Goal: Transaction & Acquisition: Purchase product/service

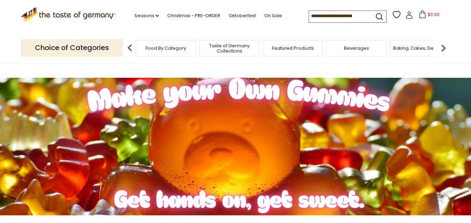
click at [175, 50] on div "Food By Category" at bounding box center [166, 48] width 60 height 16
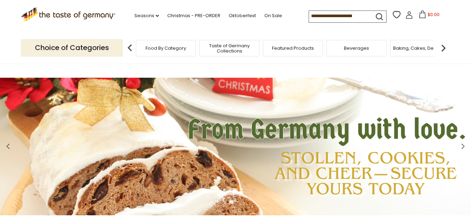
click at [161, 51] on div "Food By Category" at bounding box center [166, 48] width 60 height 16
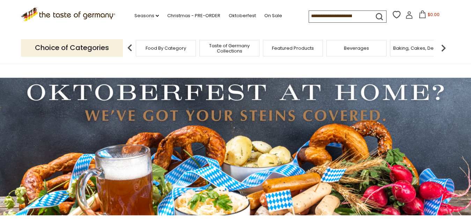
click at [127, 47] on img at bounding box center [130, 48] width 14 height 14
click at [100, 45] on p "Choice of Categories" at bounding box center [72, 47] width 102 height 17
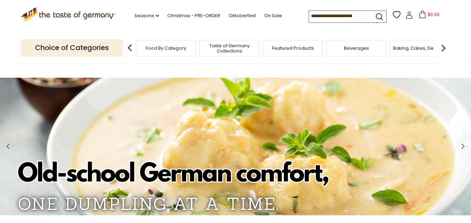
click at [89, 46] on p "Choice of Categories" at bounding box center [72, 47] width 102 height 17
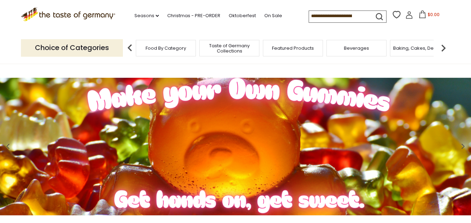
click at [97, 47] on p "Choice of Categories" at bounding box center [72, 47] width 102 height 17
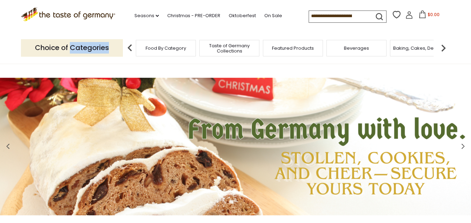
click at [97, 47] on p "Choice of Categories" at bounding box center [72, 47] width 102 height 17
click at [129, 48] on img at bounding box center [130, 48] width 14 height 14
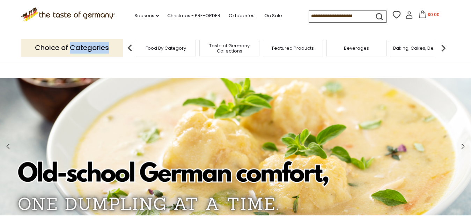
click at [129, 48] on img at bounding box center [130, 48] width 14 height 14
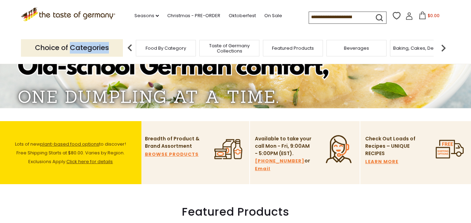
scroll to position [143, 0]
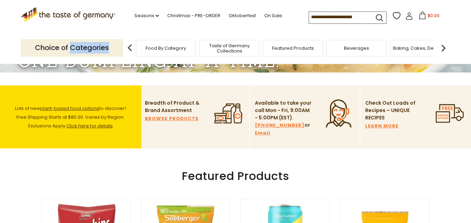
click at [163, 117] on link "BROWSE PRODUCTS" at bounding box center [172, 119] width 54 height 8
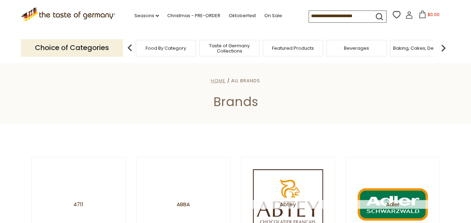
click at [216, 81] on span "Home" at bounding box center [218, 80] width 15 height 7
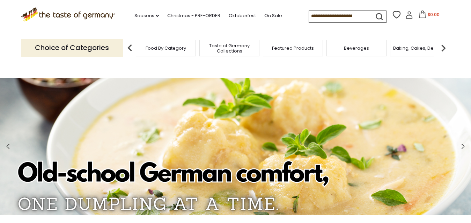
click at [155, 49] on span "Food By Category" at bounding box center [166, 47] width 41 height 5
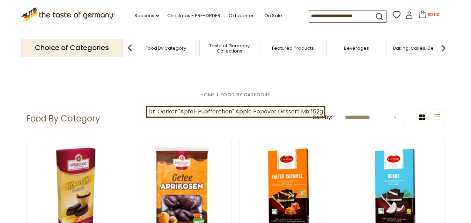
click at [128, 46] on img at bounding box center [130, 48] width 14 height 14
click at [444, 49] on img at bounding box center [444, 48] width 14 height 14
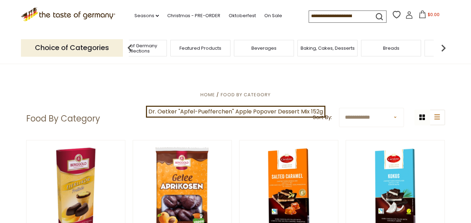
click at [444, 49] on img at bounding box center [444, 48] width 14 height 14
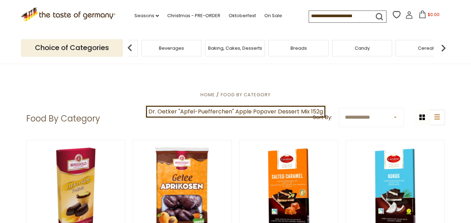
click at [444, 49] on img at bounding box center [444, 48] width 14 height 14
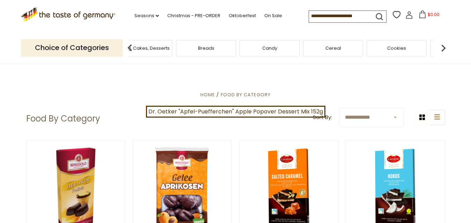
click at [444, 49] on img at bounding box center [444, 48] width 14 height 14
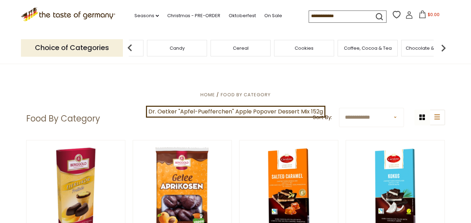
click at [444, 49] on img at bounding box center [444, 48] width 14 height 14
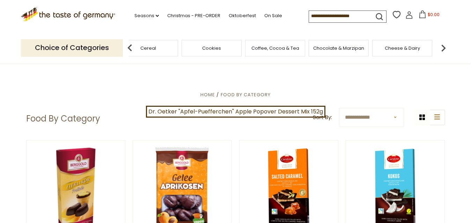
click at [444, 49] on img at bounding box center [444, 48] width 14 height 14
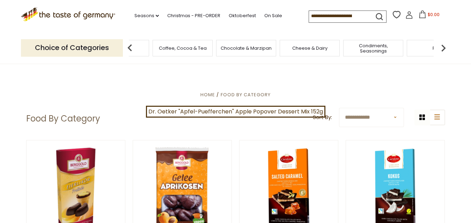
click at [444, 49] on img at bounding box center [444, 48] width 14 height 14
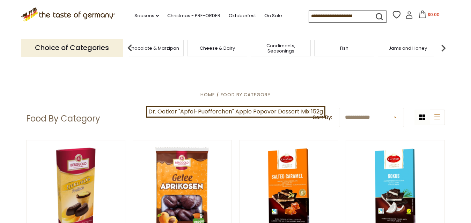
click at [444, 49] on img at bounding box center [444, 48] width 14 height 14
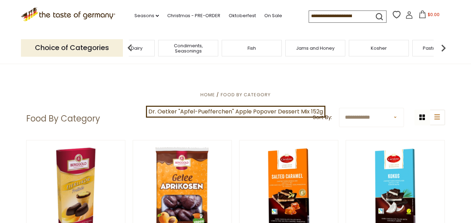
click at [444, 50] on img at bounding box center [444, 48] width 14 height 14
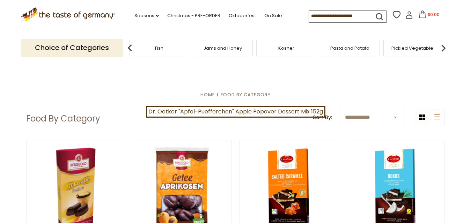
click at [444, 50] on img at bounding box center [444, 48] width 14 height 14
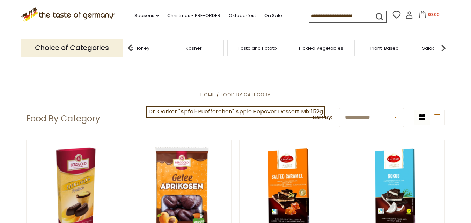
click at [444, 50] on img at bounding box center [444, 48] width 14 height 14
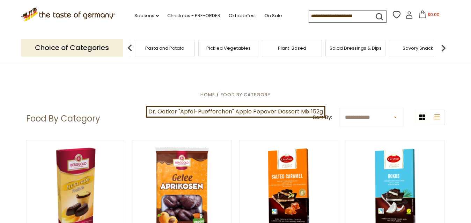
click at [444, 50] on img at bounding box center [444, 48] width 14 height 14
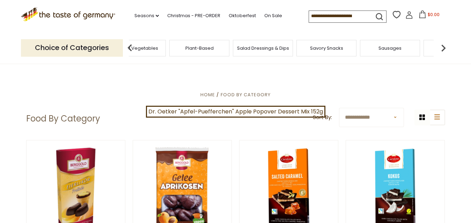
click at [444, 50] on img at bounding box center [444, 48] width 14 height 14
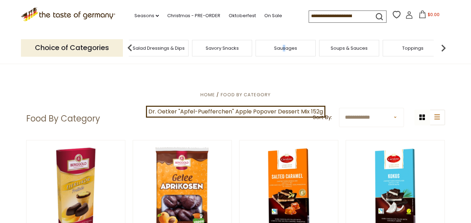
click at [296, 49] on div "Sausages" at bounding box center [286, 48] width 60 height 16
click at [267, 45] on div "Sausages" at bounding box center [286, 48] width 60 height 16
click at [279, 48] on span "Sausages" at bounding box center [285, 47] width 23 height 5
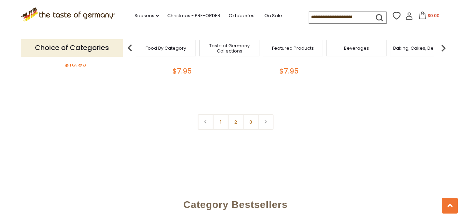
scroll to position [1675, 0]
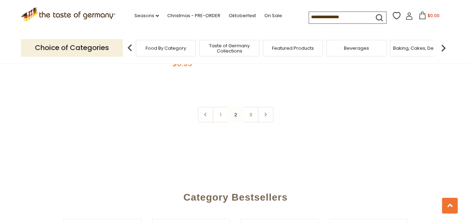
scroll to position [1722, 0]
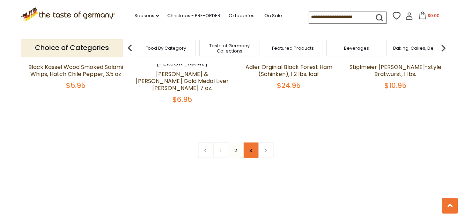
click at [247, 142] on link "3" at bounding box center [251, 150] width 16 height 16
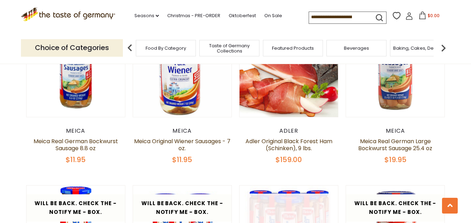
scroll to position [225, 0]
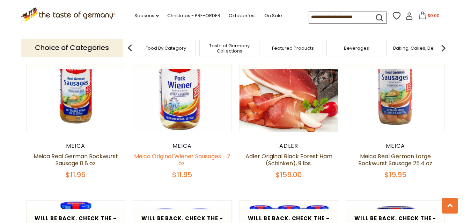
click at [168, 155] on link "Meica Original Wiener Sausages - 7 oz." at bounding box center [182, 159] width 96 height 15
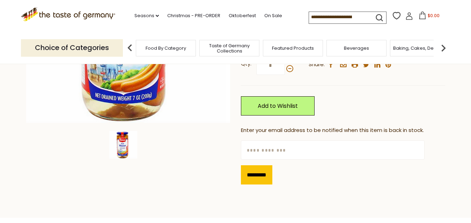
scroll to position [214, 0]
